Goal: Find contact information: Find contact information

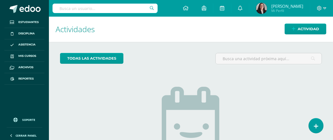
click at [126, 9] on input "text" at bounding box center [104, 8] width 105 height 9
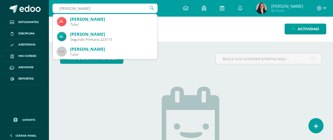
type input "[PERSON_NAME]"
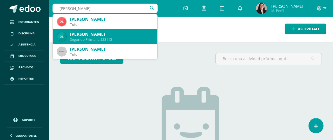
click at [126, 39] on div "Segundo Primaria 223115" at bounding box center [111, 39] width 83 height 5
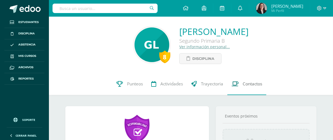
click at [252, 86] on span "Contactos" at bounding box center [251, 84] width 19 height 6
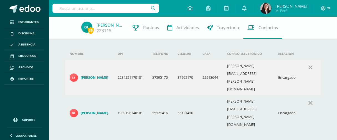
click at [88, 7] on input "text" at bounding box center [105, 8] width 107 height 9
type input "Regina Zambrano"
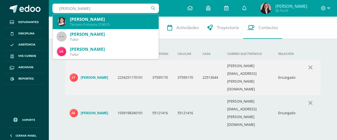
click at [104, 19] on div "[PERSON_NAME]" at bounding box center [112, 19] width 84 height 6
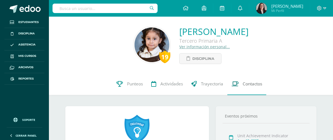
click at [255, 86] on span "Contactos" at bounding box center [251, 84] width 19 height 6
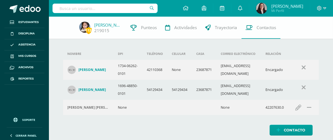
click at [78, 11] on input "text" at bounding box center [104, 8] width 105 height 9
type input "Valentina Búcaro"
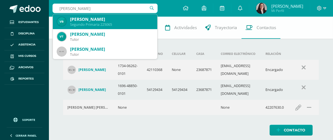
click at [117, 24] on div "Segundo Primaria 225065" at bounding box center [111, 24] width 83 height 5
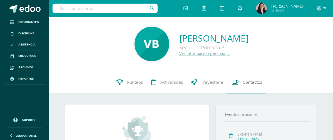
click at [253, 83] on span "Contactos" at bounding box center [251, 82] width 19 height 6
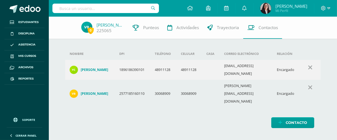
click at [187, 122] on div "Nombre DPI Teléfono Celular Casa Correo electrónico Relación Yeimi Lizeth Cebal…" at bounding box center [192, 78] width 273 height 123
